Goal: Information Seeking & Learning: Learn about a topic

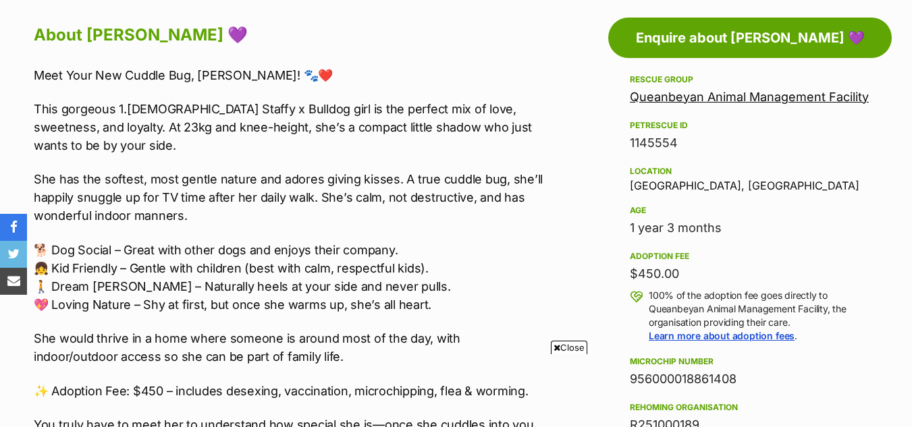
click at [568, 348] on span "Close" at bounding box center [569, 348] width 36 height 14
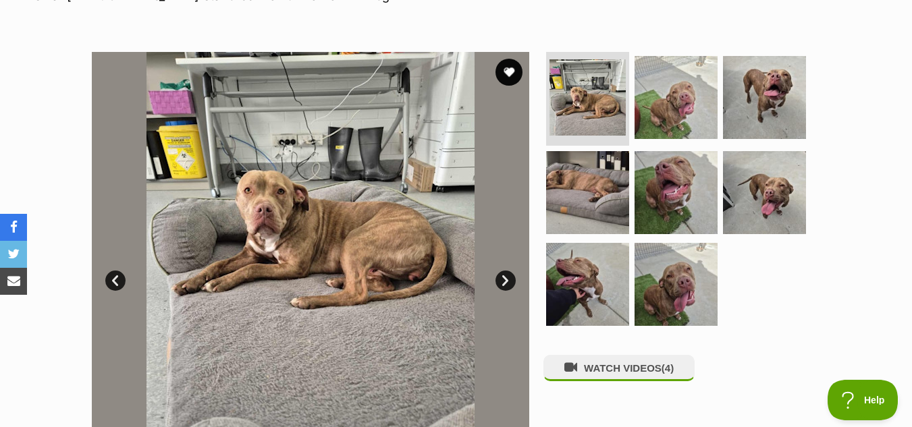
scroll to position [223, 0]
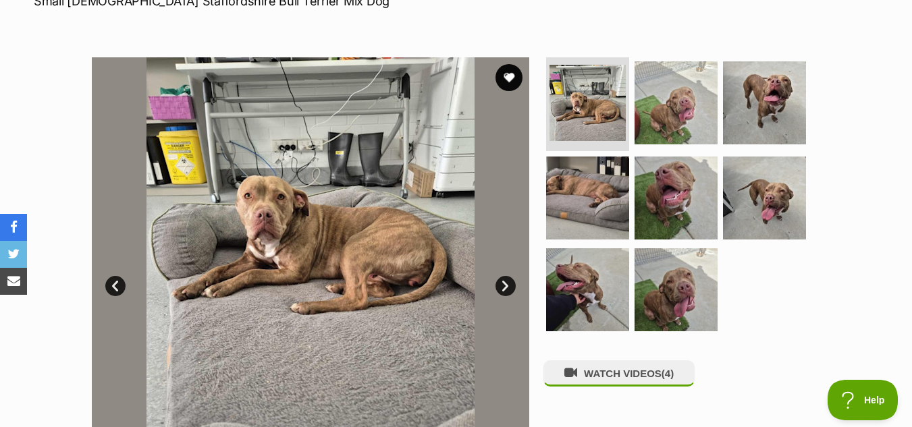
click at [502, 283] on link "Next" at bounding box center [506, 286] width 20 height 20
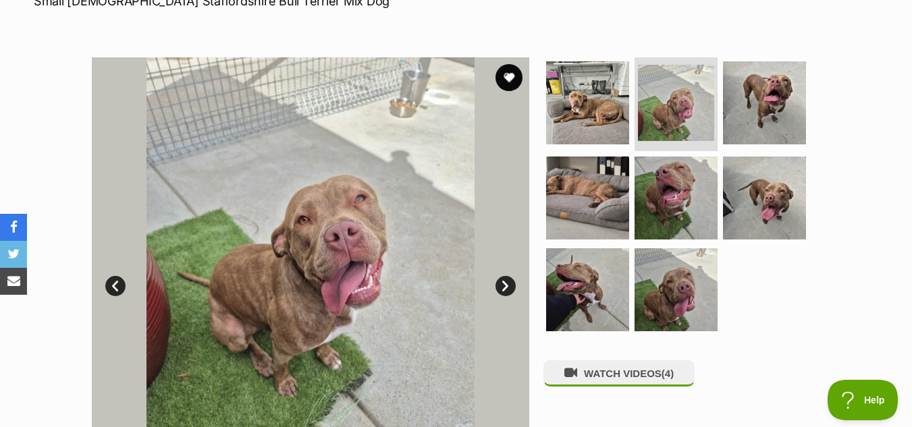
click at [502, 283] on link "Next" at bounding box center [506, 286] width 20 height 20
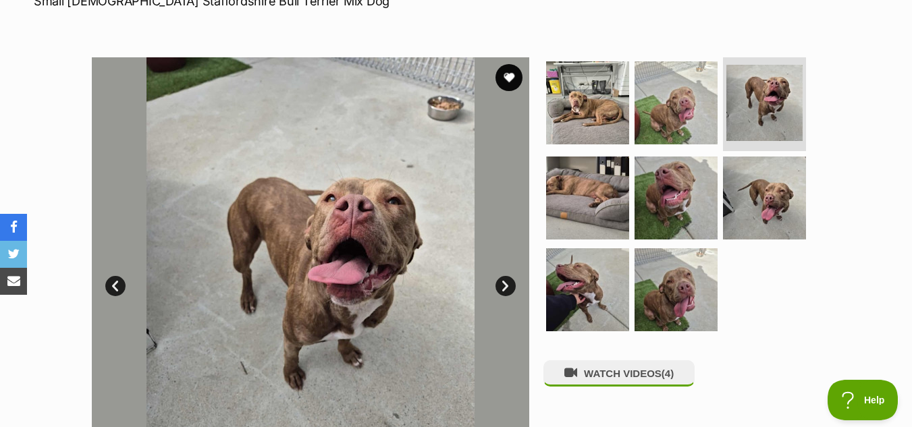
click at [502, 283] on link "Next" at bounding box center [506, 286] width 20 height 20
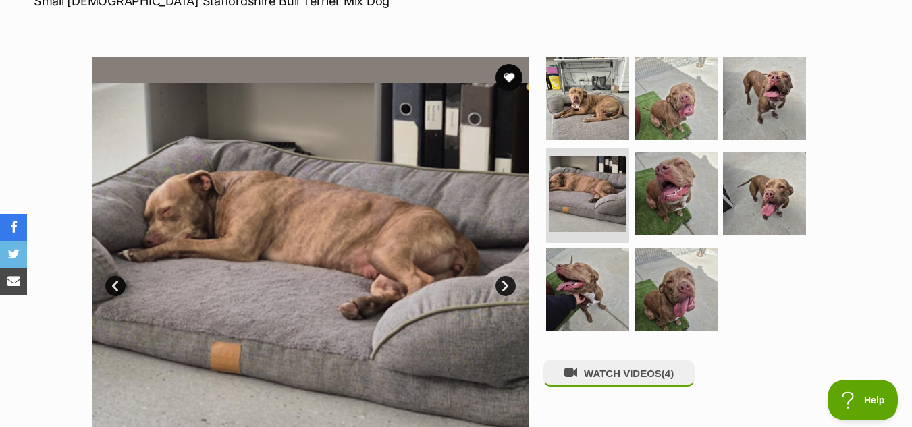
click at [502, 283] on link "Next" at bounding box center [506, 286] width 20 height 20
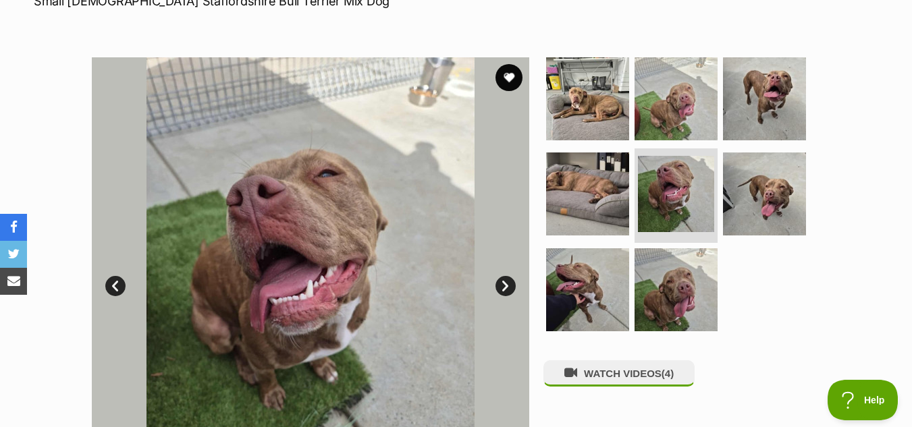
click at [502, 283] on link "Next" at bounding box center [506, 286] width 20 height 20
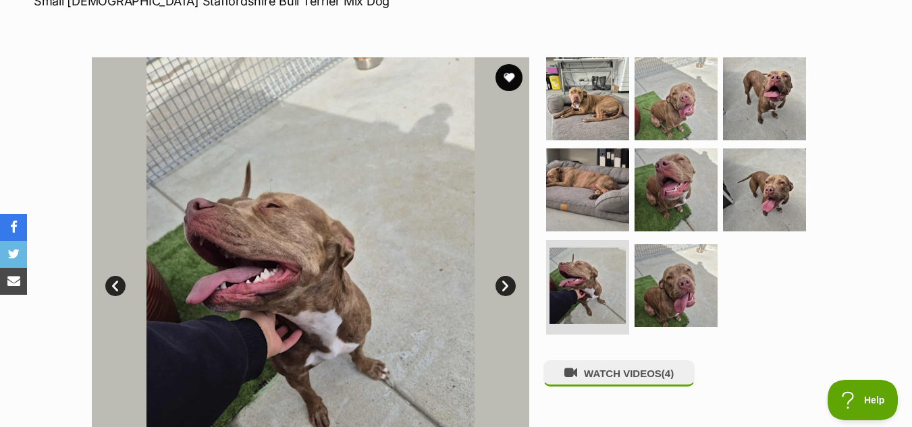
click at [502, 283] on link "Next" at bounding box center [506, 286] width 20 height 20
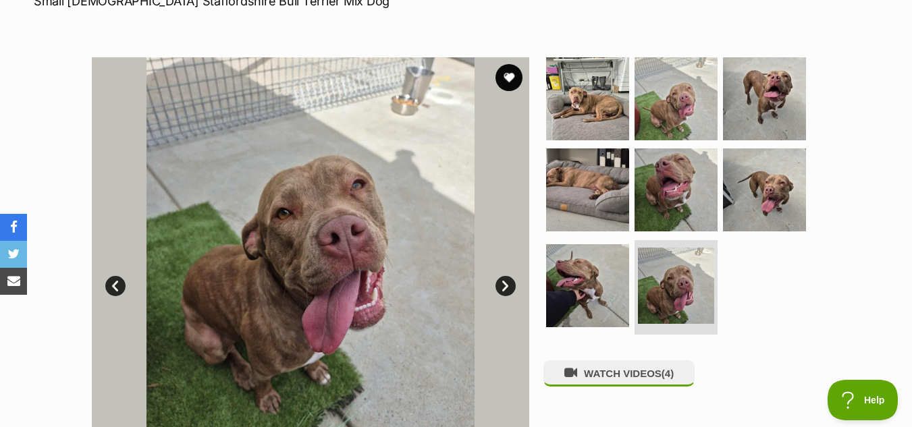
click at [502, 283] on link "Next" at bounding box center [506, 286] width 20 height 20
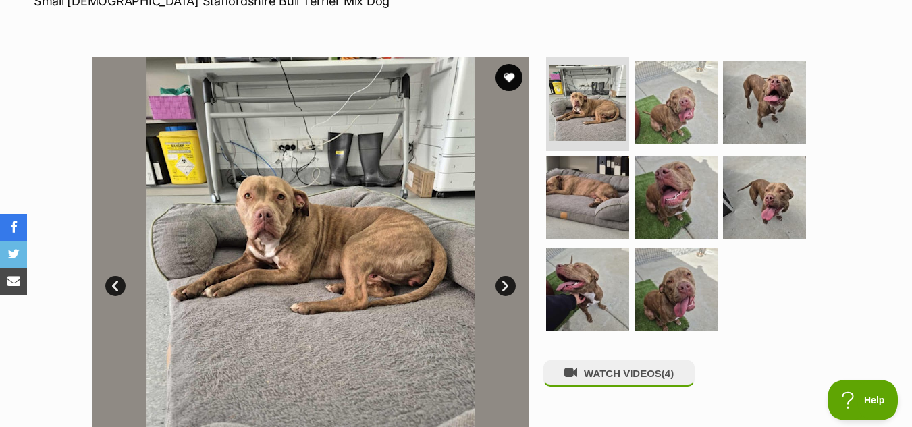
click at [502, 283] on link "Next" at bounding box center [506, 286] width 20 height 20
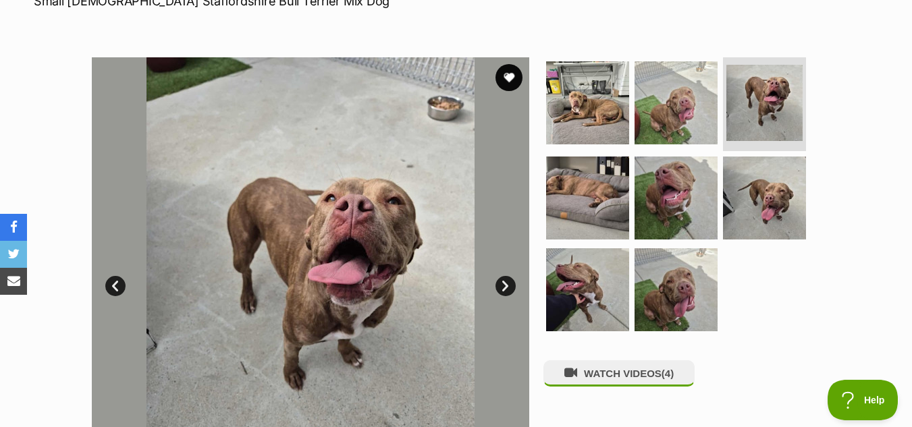
click at [502, 283] on link "Next" at bounding box center [506, 286] width 20 height 20
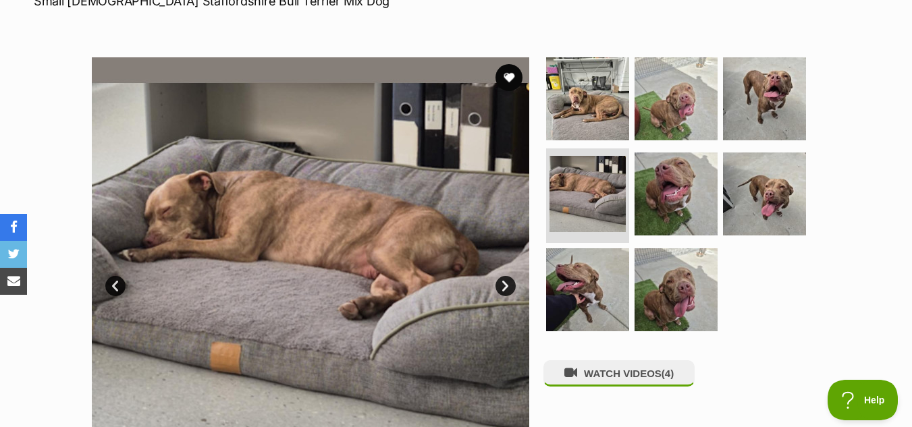
click at [502, 283] on link "Next" at bounding box center [506, 286] width 20 height 20
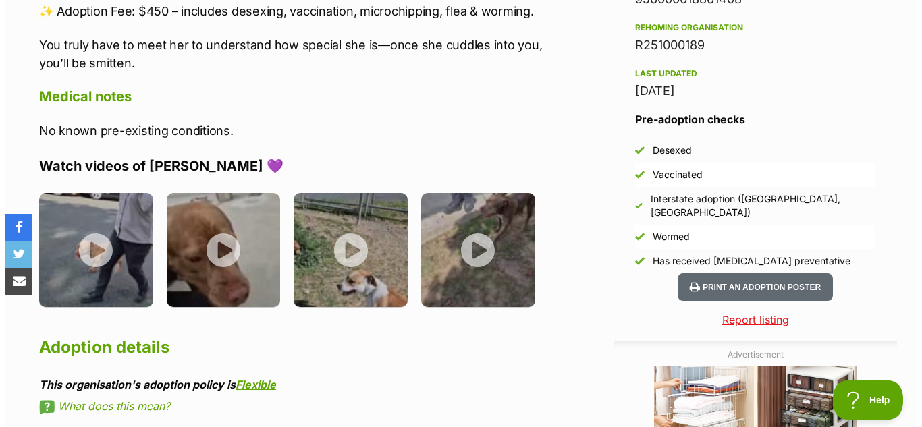
scroll to position [1127, 0]
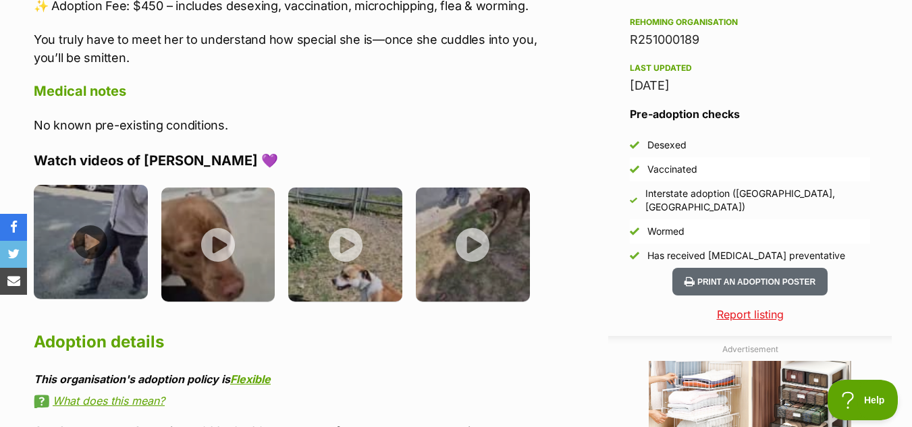
click at [95, 246] on img at bounding box center [91, 242] width 114 height 114
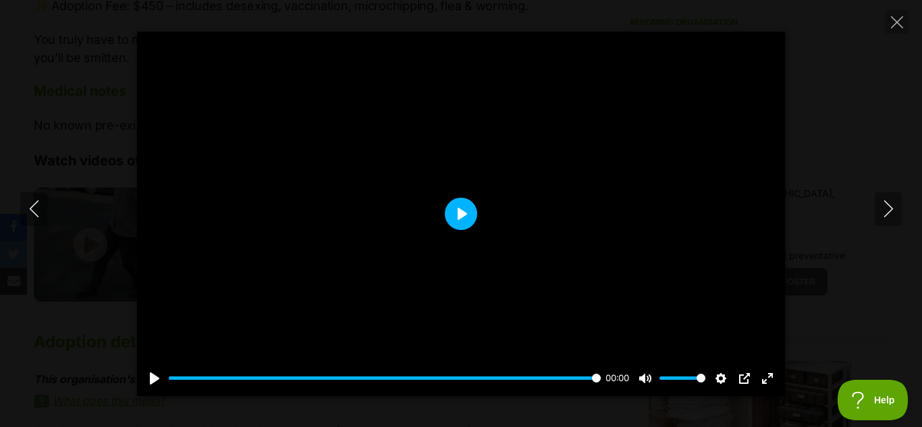
click at [460, 208] on button "Play" at bounding box center [461, 214] width 32 height 32
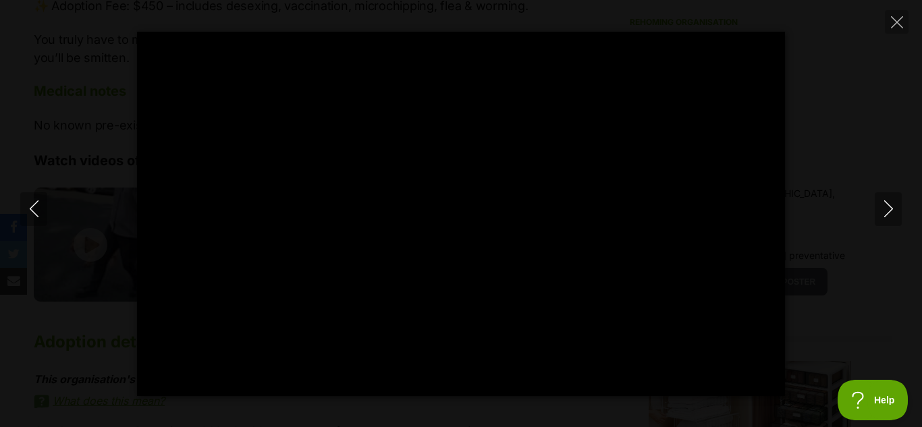
type input "100"
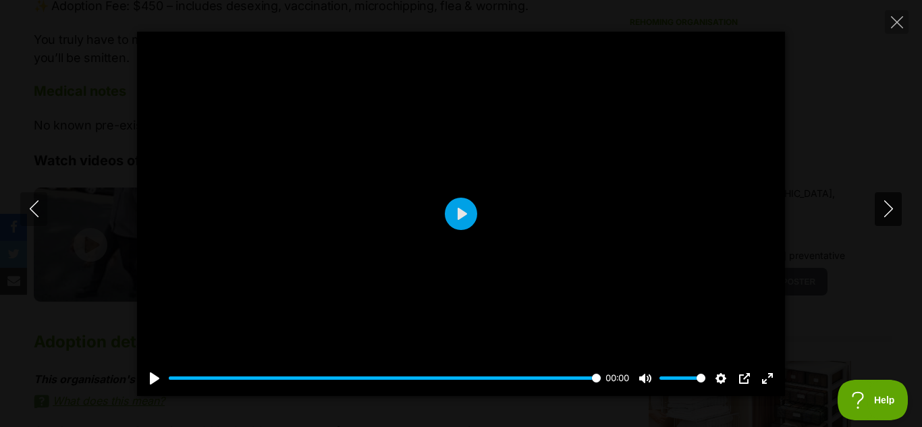
click at [884, 207] on icon "Next" at bounding box center [888, 209] width 17 height 17
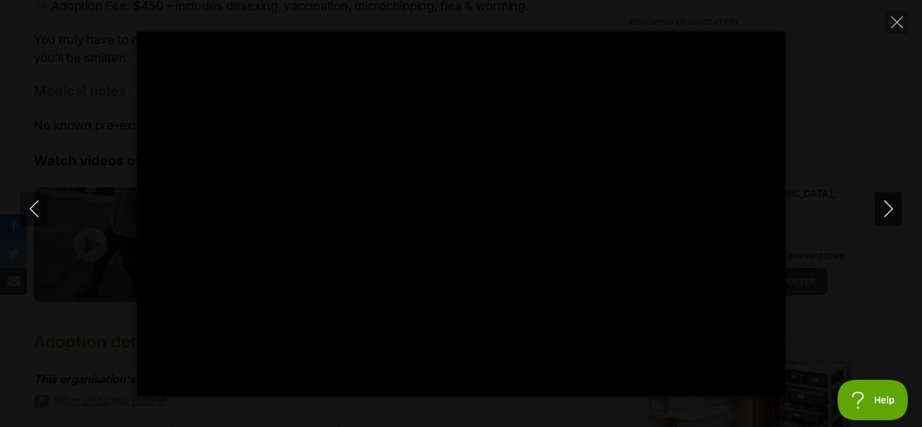
click at [886, 198] on button "Next" at bounding box center [888, 209] width 27 height 34
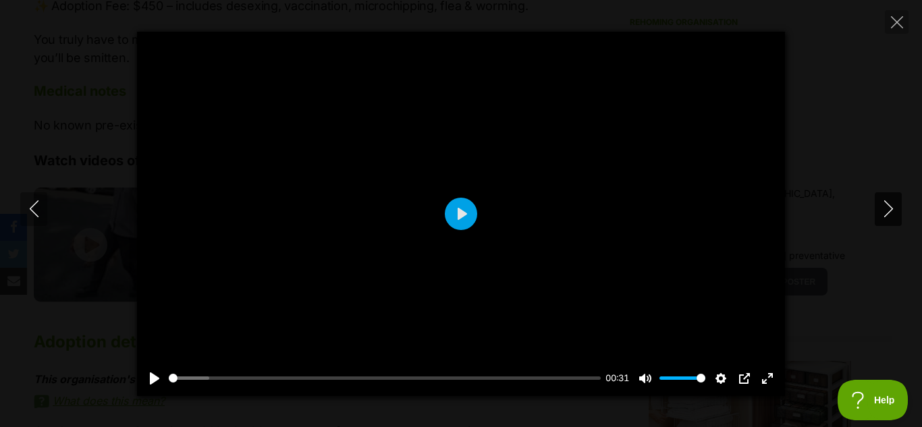
type input "49.93"
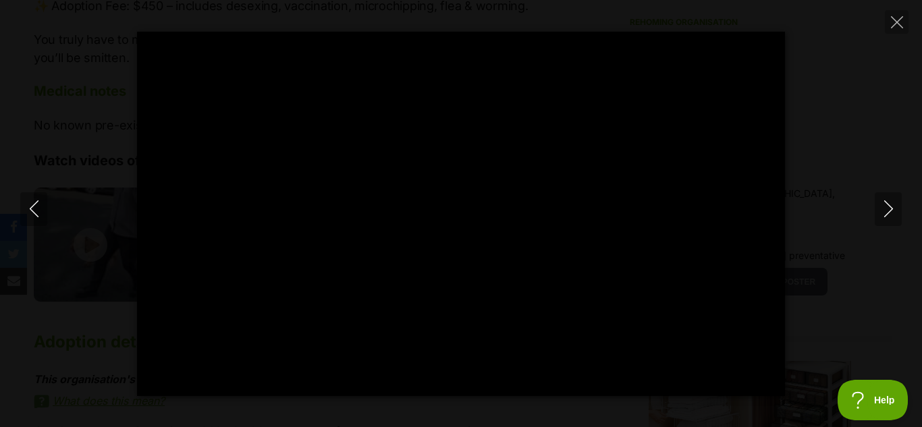
type input "100"
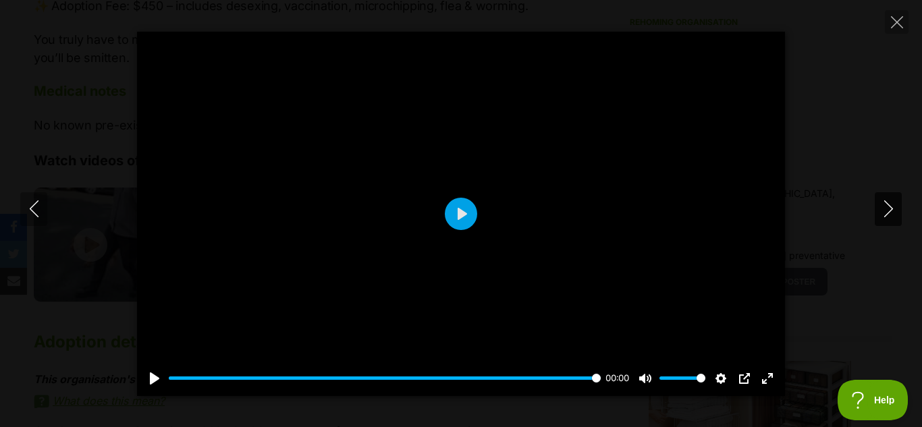
click at [891, 212] on icon "Next" at bounding box center [888, 209] width 17 height 17
click at [458, 210] on button "Play" at bounding box center [461, 214] width 32 height 32
click at [457, 213] on button "Play" at bounding box center [461, 214] width 32 height 32
click at [457, 215] on button "Play" at bounding box center [461, 214] width 32 height 32
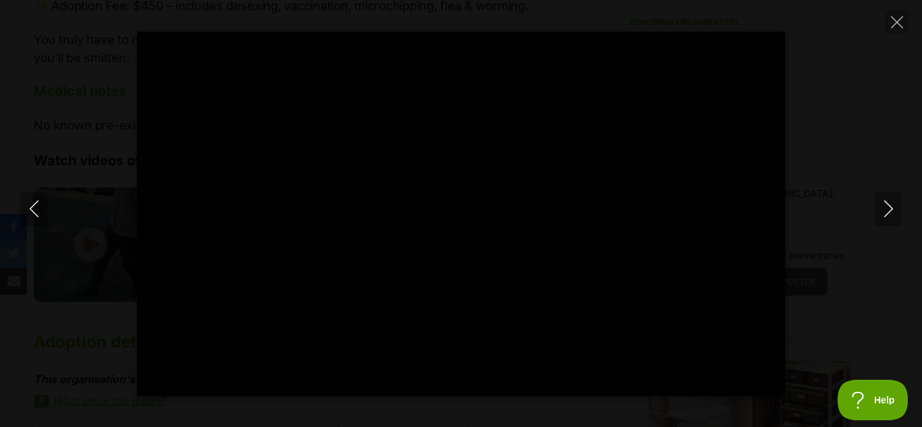
type input "72.52"
